Goal: Task Accomplishment & Management: Manage account settings

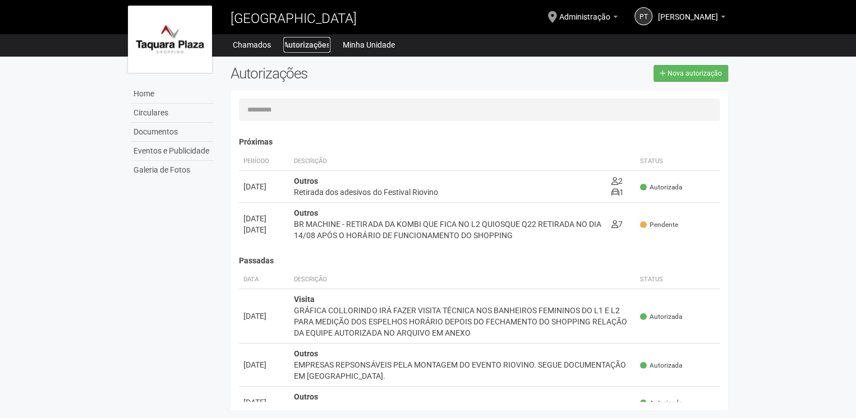
click at [291, 45] on link "Autorizações" at bounding box center [306, 45] width 47 height 16
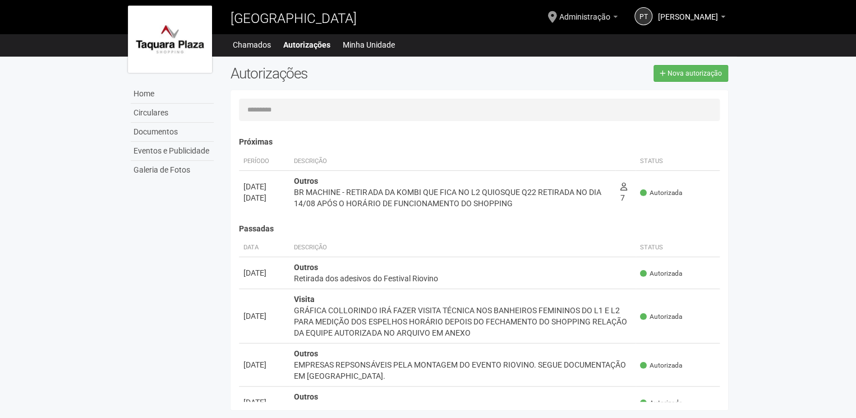
click at [578, 17] on span "Administração" at bounding box center [584, 12] width 51 height 20
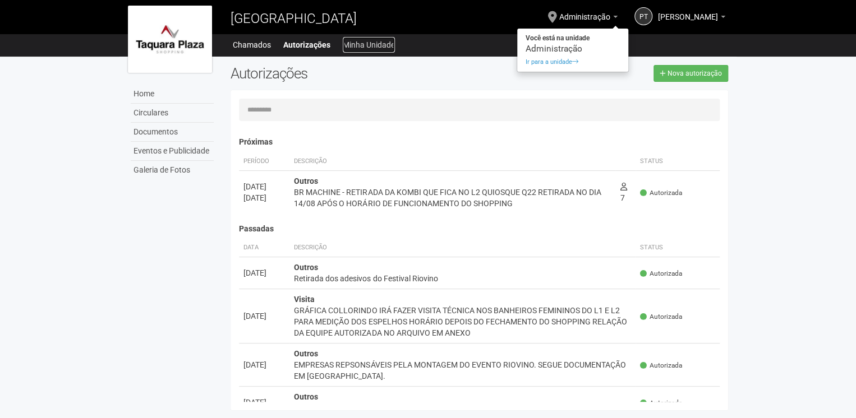
click at [361, 43] on link "Minha Unidade" at bounding box center [369, 45] width 52 height 16
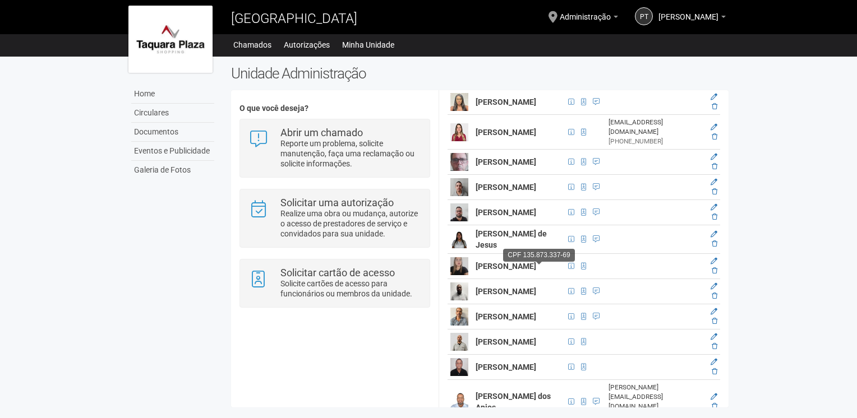
scroll to position [1178, 0]
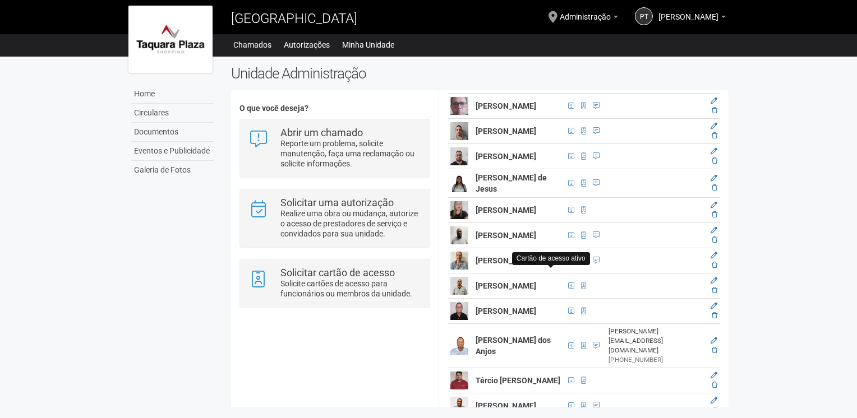
click at [581, 24] on span at bounding box center [583, 20] width 5 height 7
click at [713, 19] on icon at bounding box center [714, 15] width 7 height 7
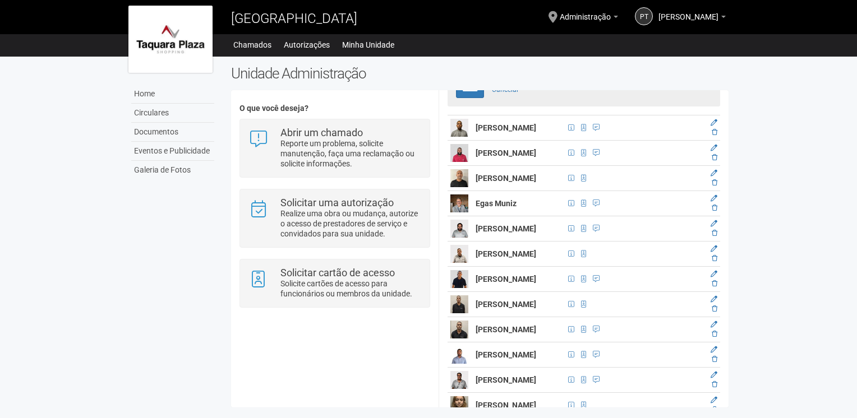
scroll to position [592, 0]
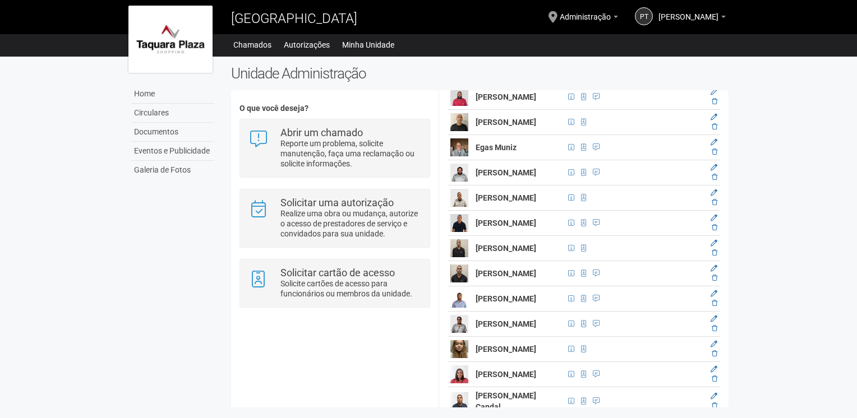
click at [67, 262] on body "Aguarde... Taquara Plaza Shopping PT Pablo Turl Iamim Pablo Turl Iamim pablo.ia…" at bounding box center [428, 209] width 857 height 418
